Goal: Task Accomplishment & Management: Use online tool/utility

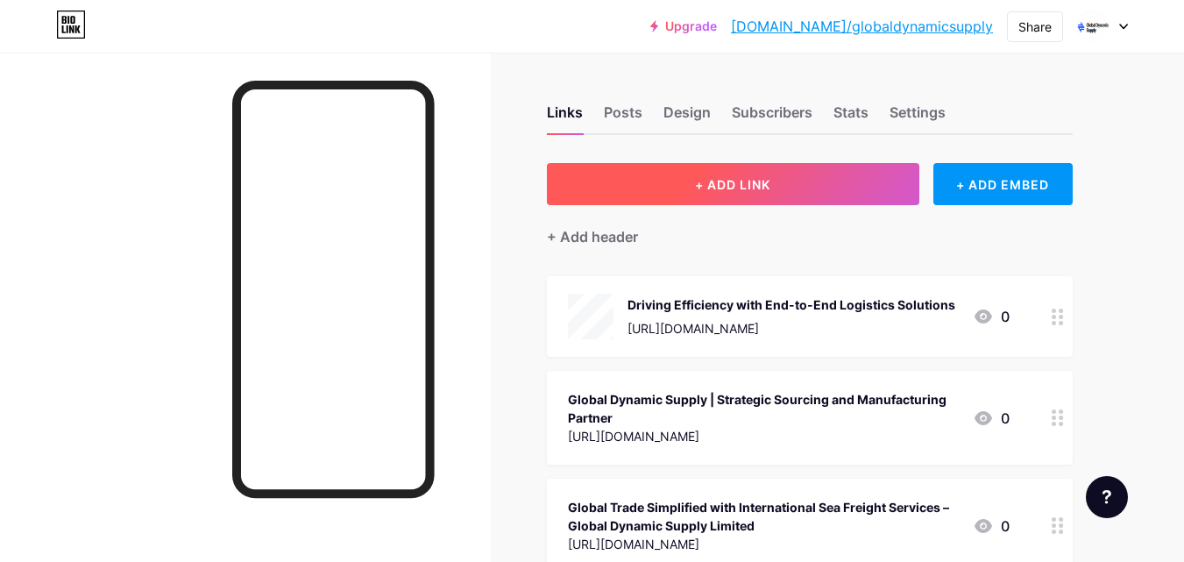
click at [755, 188] on span "+ ADD LINK" at bounding box center [732, 184] width 75 height 15
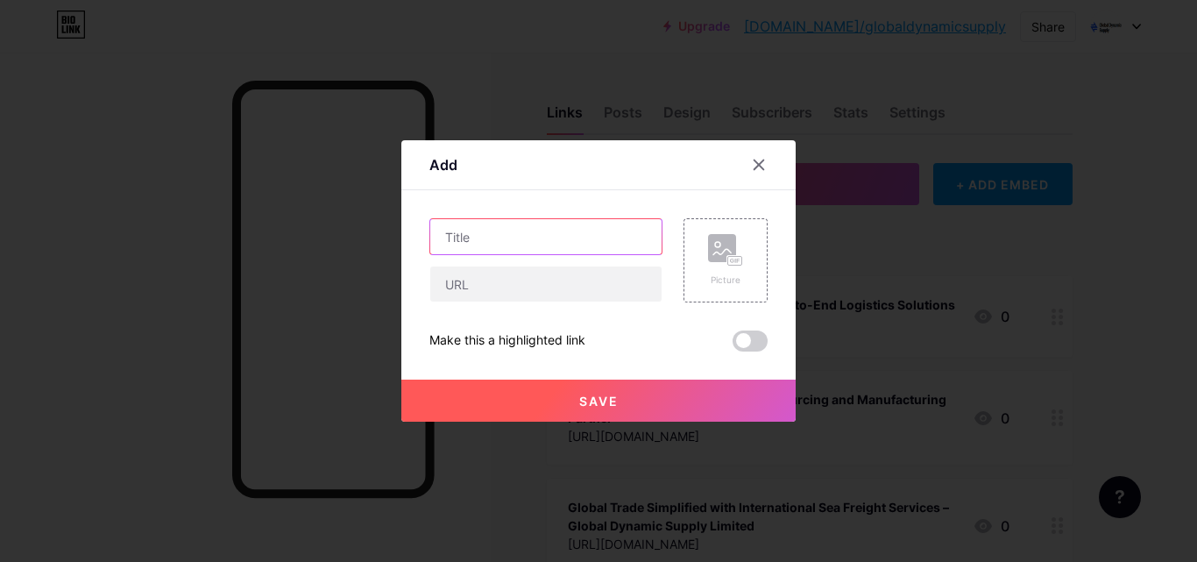
click at [521, 233] on input "text" at bounding box center [545, 236] width 231 height 35
paste input "Customized Sourcing Solutions for Global Businesses | Global Dynamic Supply"
type input "Customized Sourcing Solutions for Global Businesses | Global Dynamic Supply"
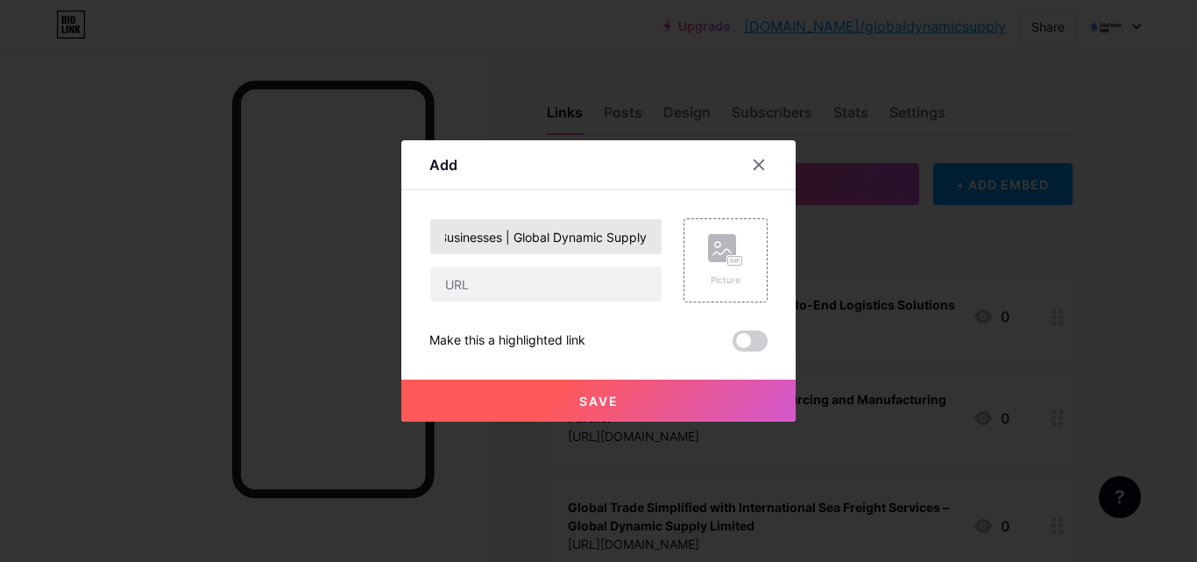
scroll to position [0, 0]
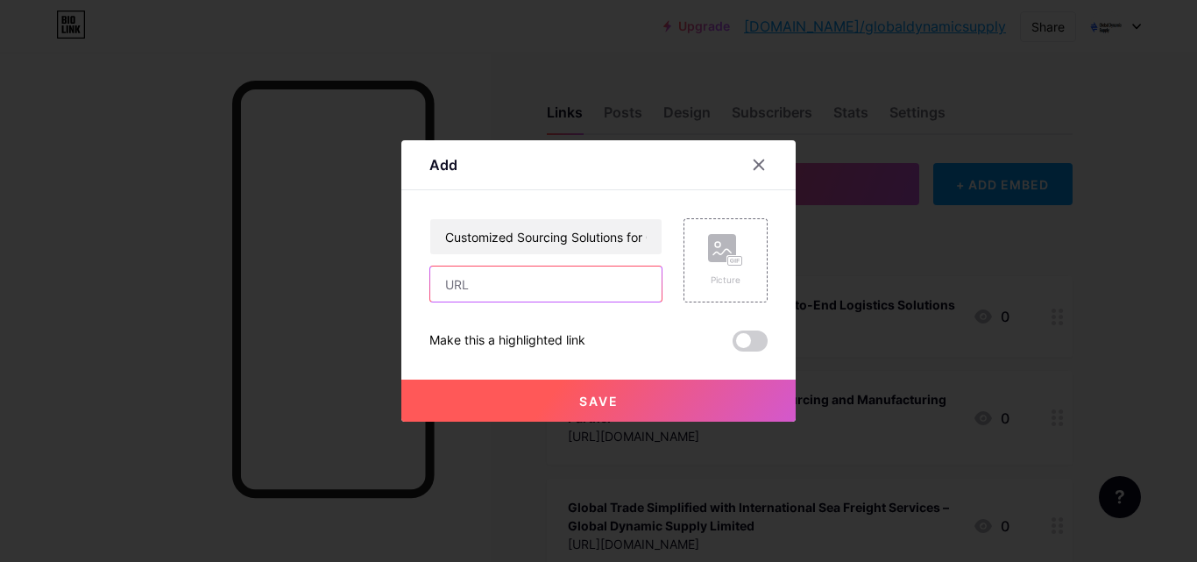
click at [534, 300] on input "text" at bounding box center [545, 283] width 231 height 35
paste input "[URL][DOMAIN_NAME]"
type input "[URL][DOMAIN_NAME]"
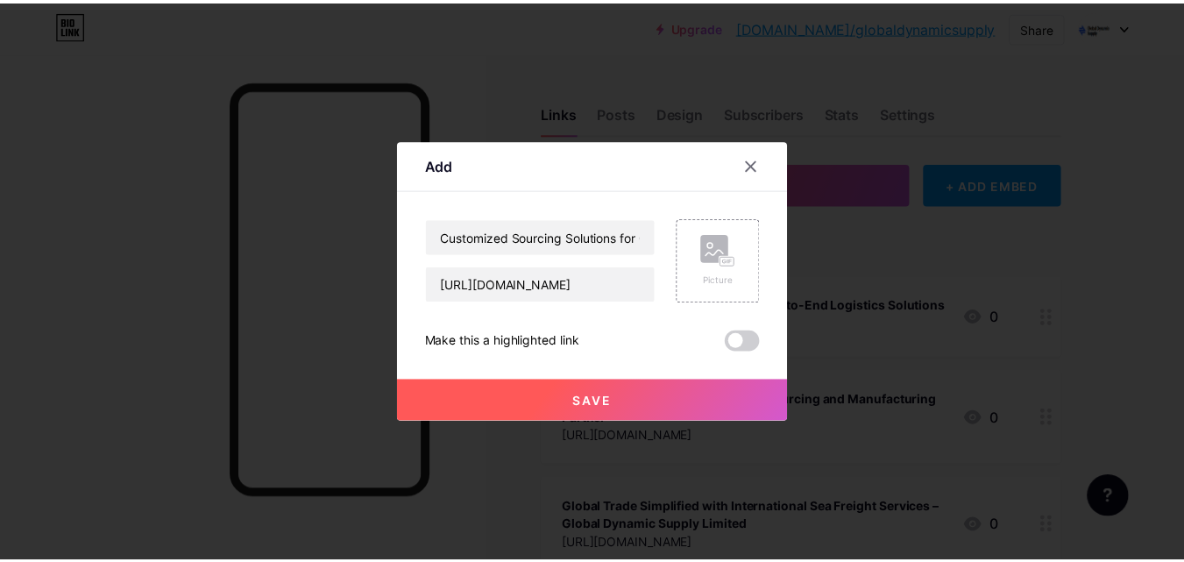
scroll to position [0, 0]
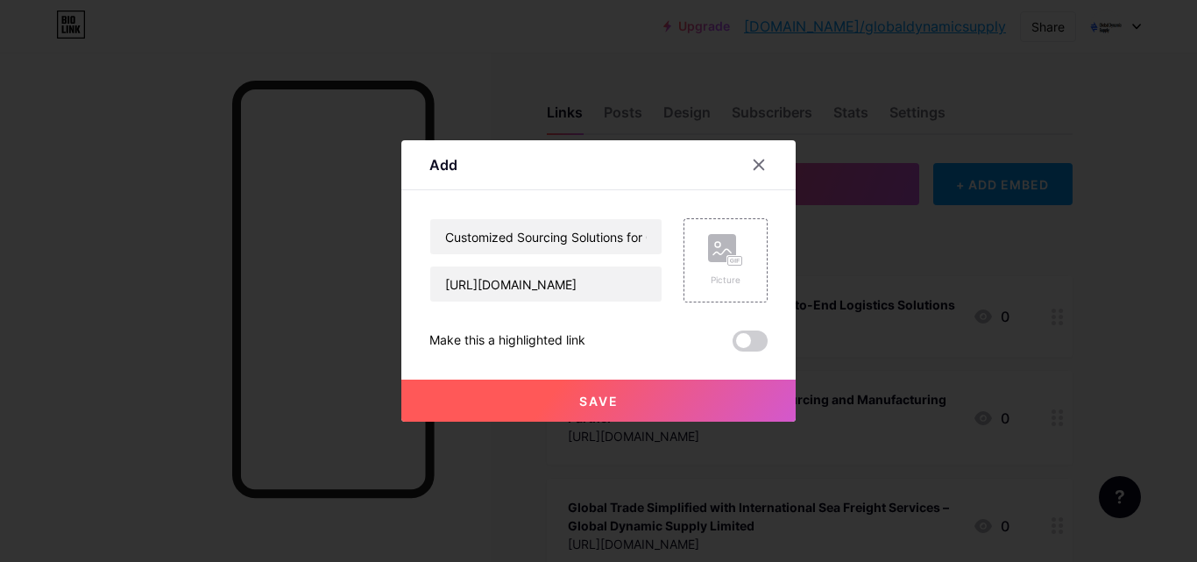
drag, startPoint x: 584, startPoint y: 397, endPoint x: 582, endPoint y: 372, distance: 24.6
click at [585, 395] on span "Save" at bounding box center [598, 400] width 39 height 15
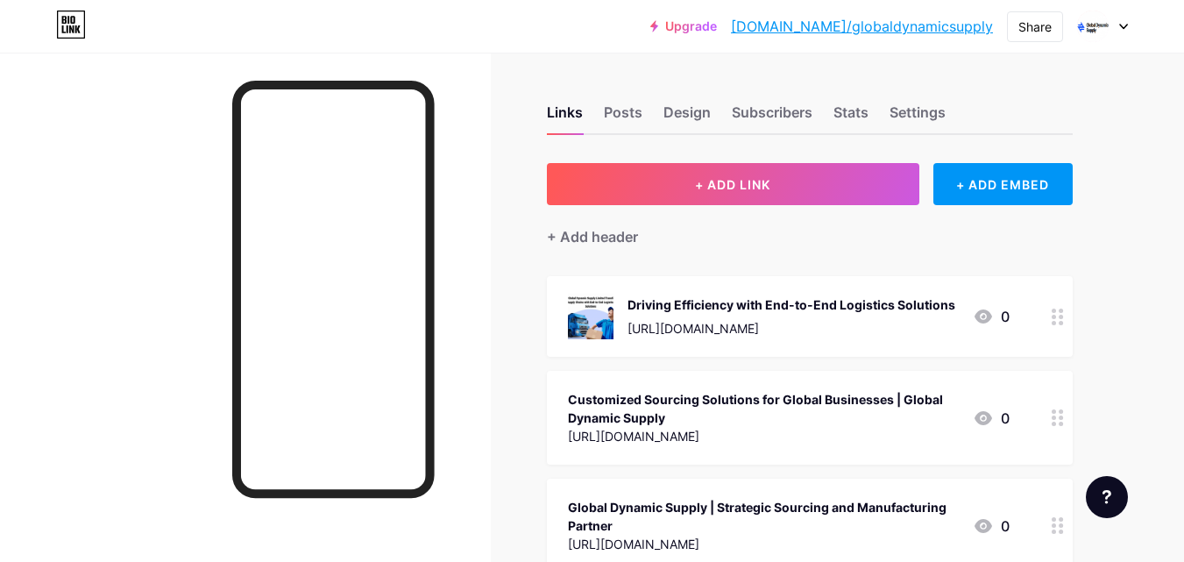
click at [871, 29] on link "[DOMAIN_NAME]/globaldynamicsupply" at bounding box center [862, 26] width 262 height 21
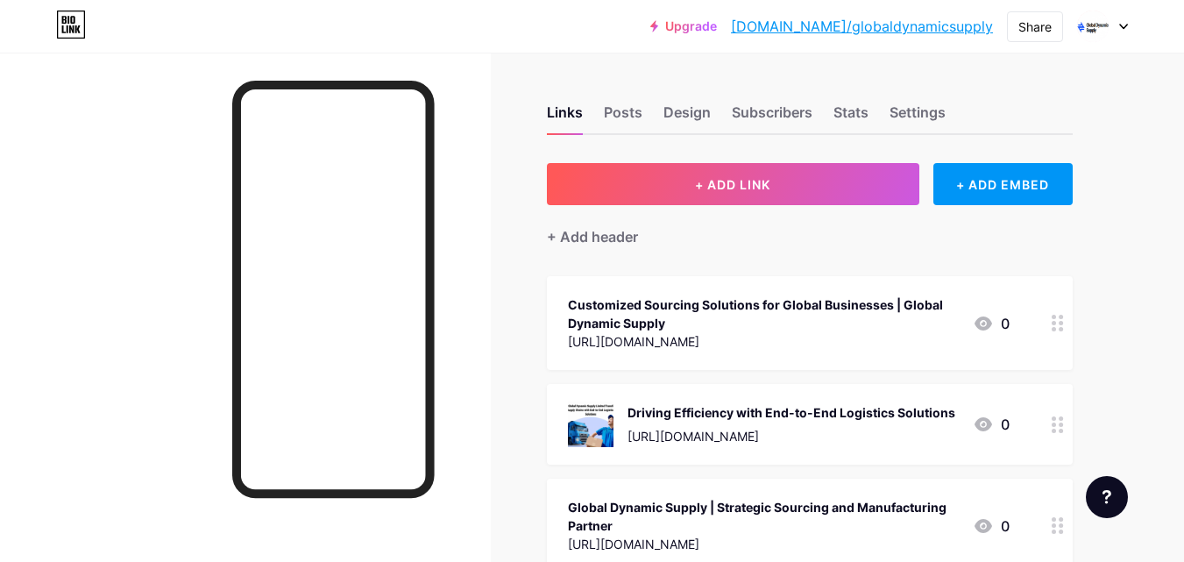
click at [890, 30] on link "[DOMAIN_NAME]/globaldynamicsupply" at bounding box center [862, 26] width 262 height 21
